Goal: Task Accomplishment & Management: Use online tool/utility

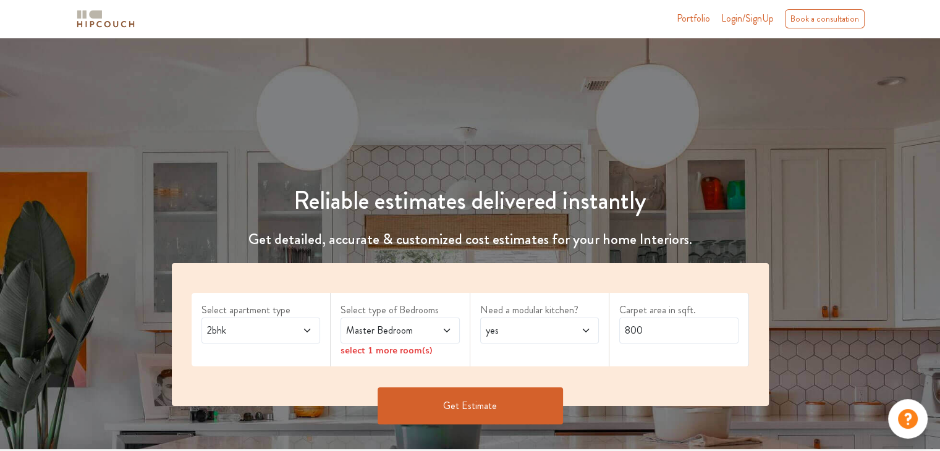
scroll to position [124, 0]
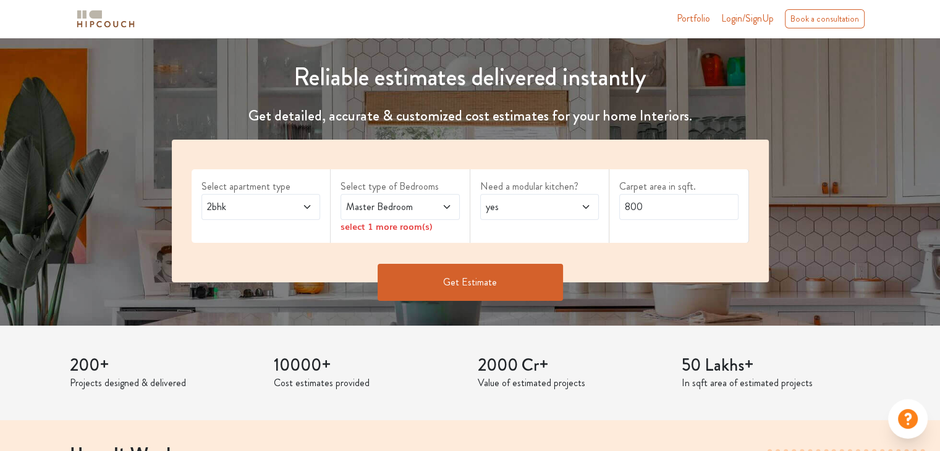
click at [429, 201] on span at bounding box center [438, 207] width 27 height 15
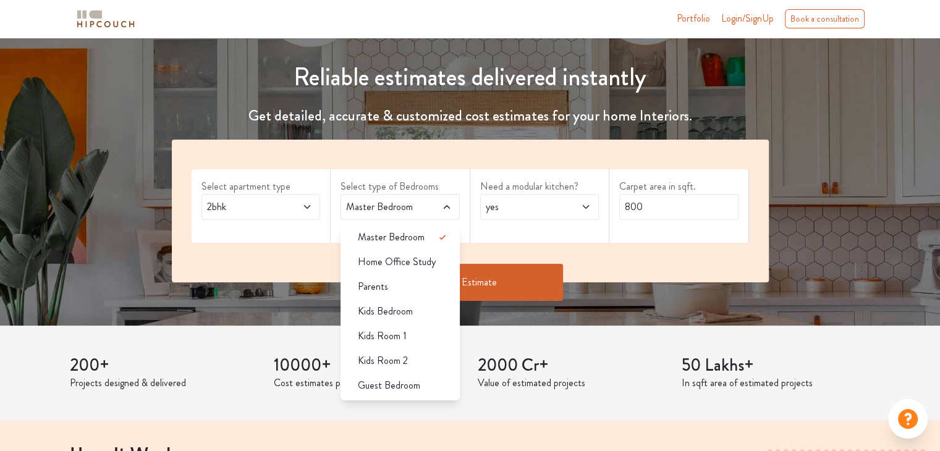
click at [429, 201] on span at bounding box center [438, 207] width 27 height 15
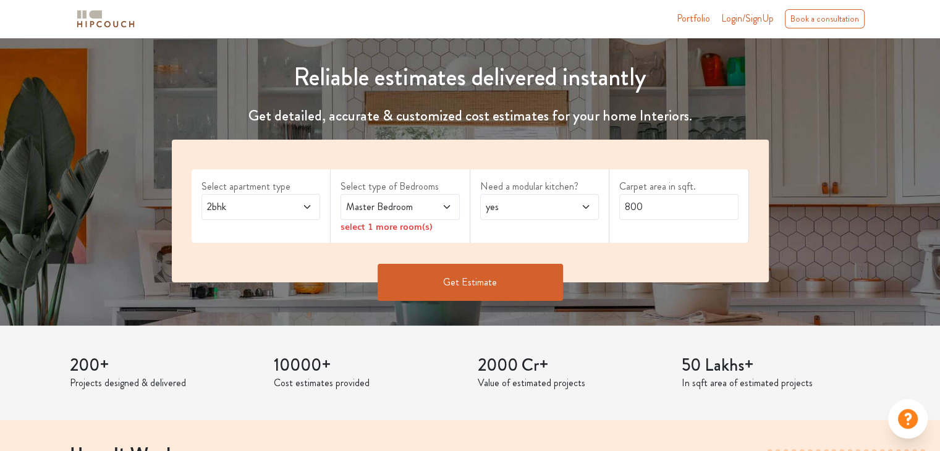
click at [514, 205] on span "yes" at bounding box center [524, 207] width 81 height 15
click at [521, 268] on div "no" at bounding box center [544, 262] width 112 height 15
click at [668, 205] on input "800" at bounding box center [679, 207] width 119 height 26
type input "400"
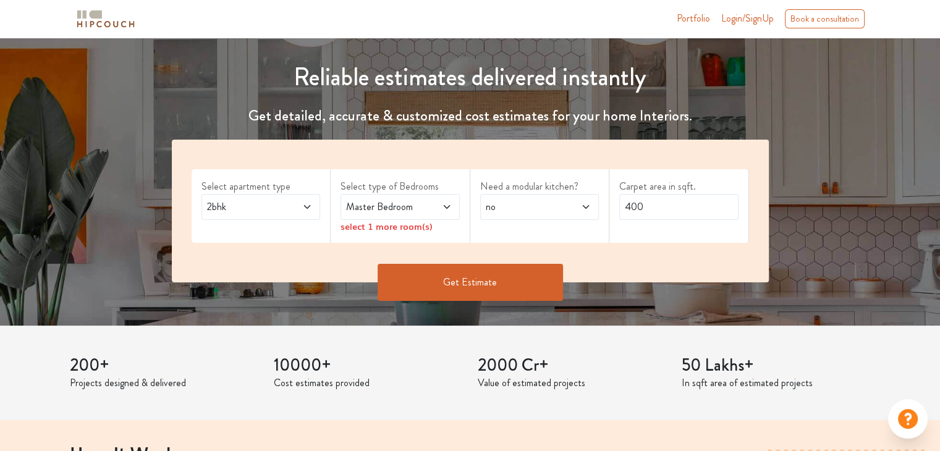
click at [309, 204] on icon at bounding box center [307, 207] width 10 height 10
click at [412, 213] on span "Master Bedroom" at bounding box center [384, 207] width 81 height 15
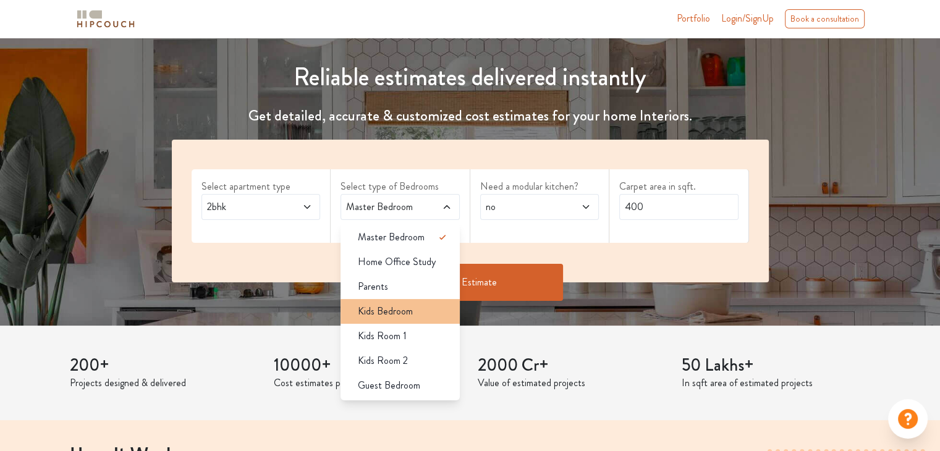
click at [398, 307] on span "Kids Bedroom" at bounding box center [385, 311] width 55 height 15
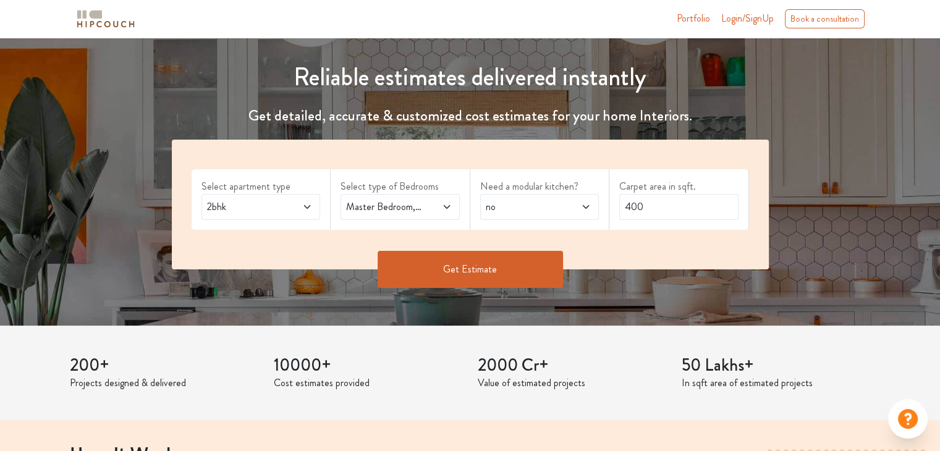
click at [501, 265] on button "Get Estimate" at bounding box center [470, 269] width 185 height 37
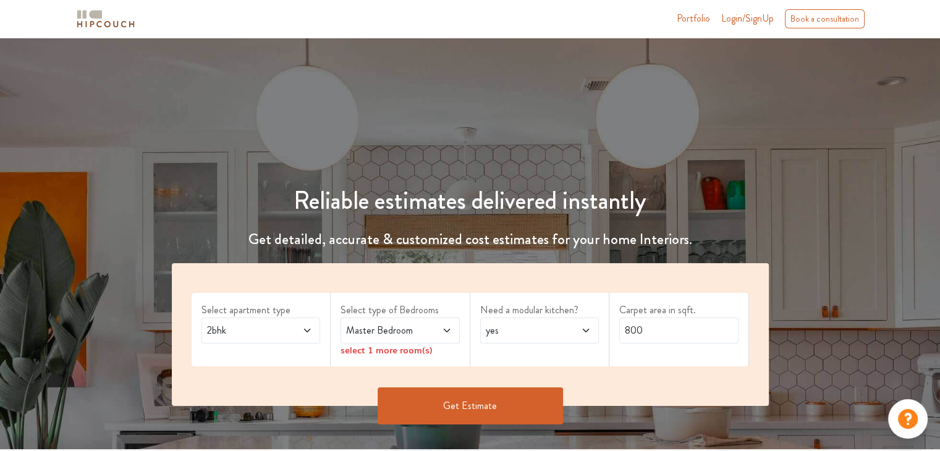
click at [438, 401] on button "Get Estimate" at bounding box center [470, 406] width 185 height 37
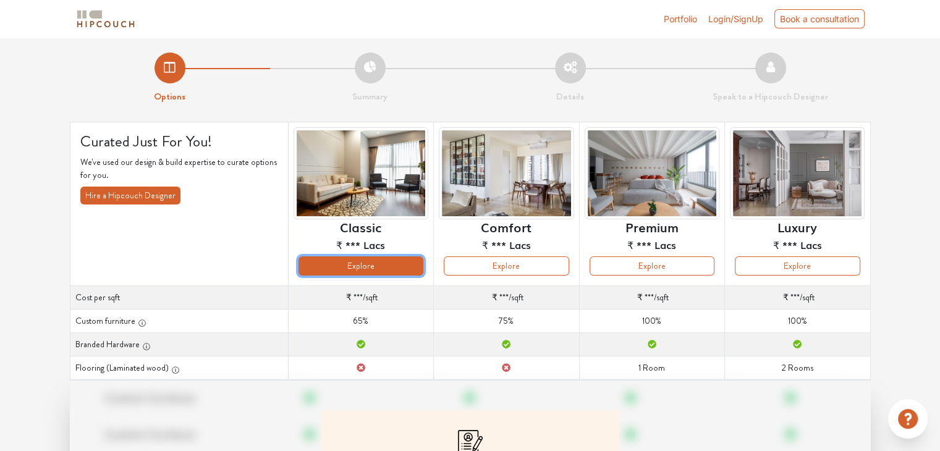
click at [385, 261] on button "Explore" at bounding box center [361, 266] width 125 height 19
